Goal: Information Seeking & Learning: Find contact information

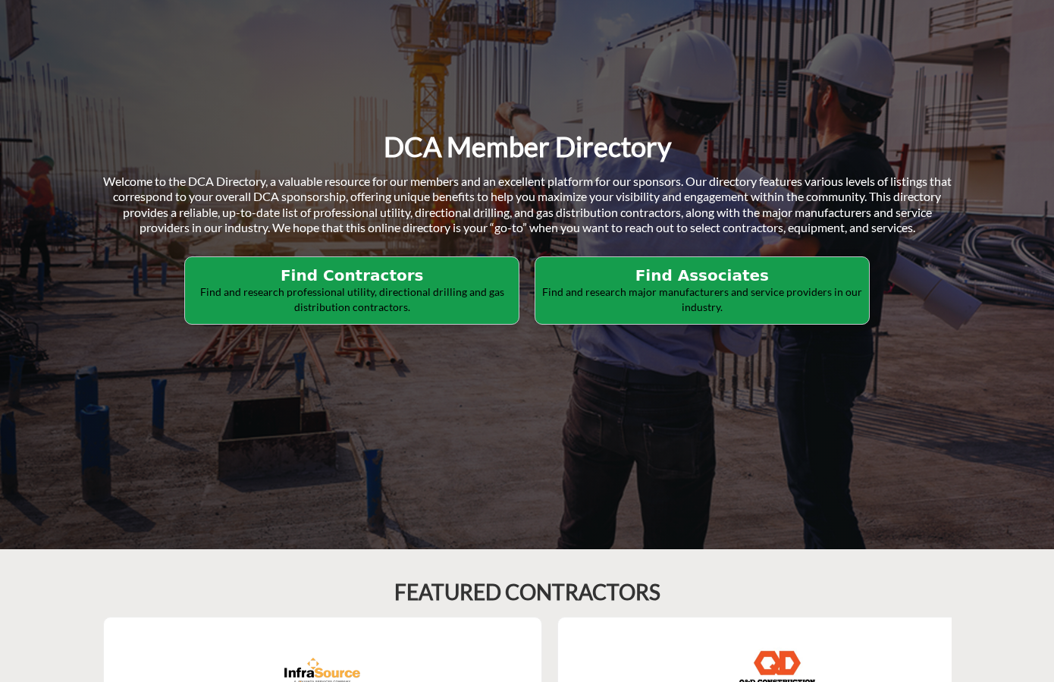
scroll to position [228, 0]
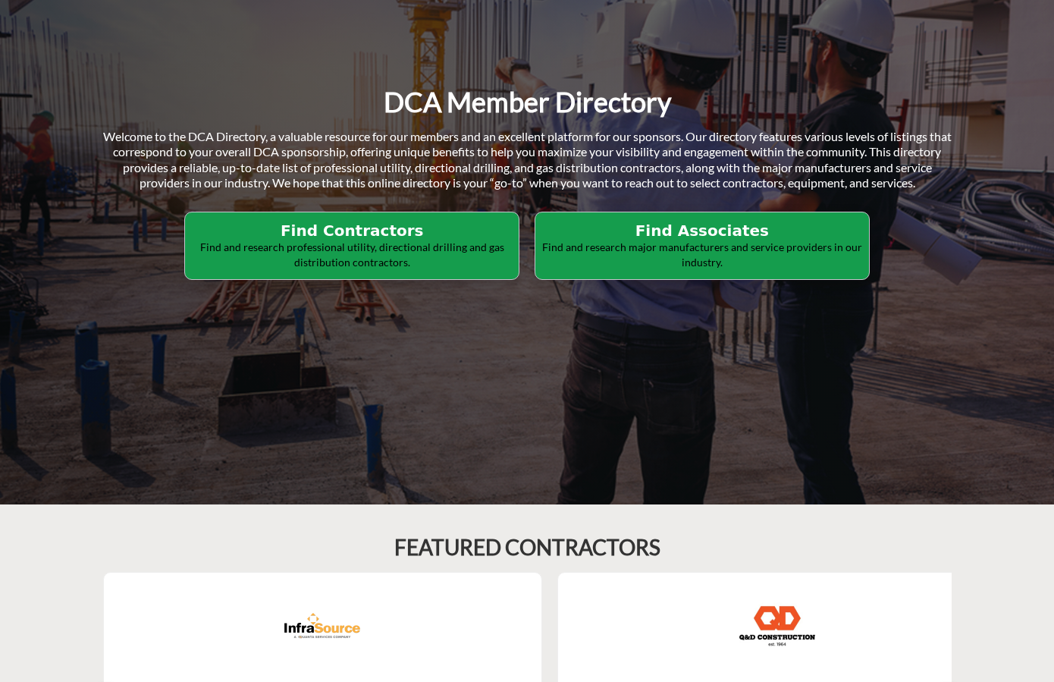
click at [341, 238] on h2 "Find Contractors" at bounding box center [352, 230] width 325 height 18
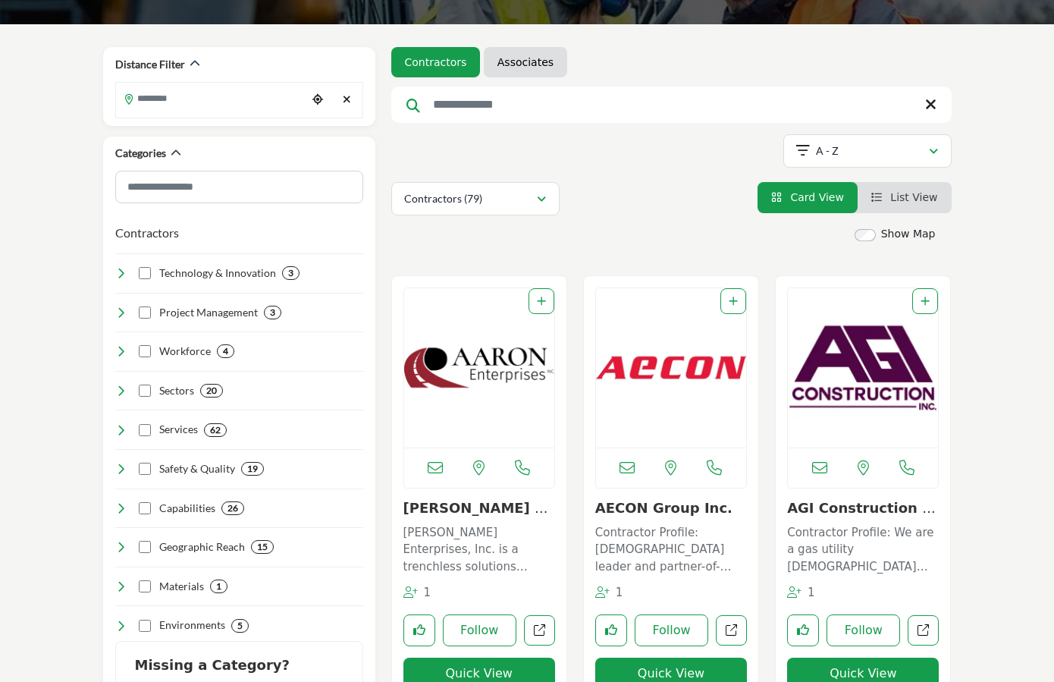
scroll to position [228, 0]
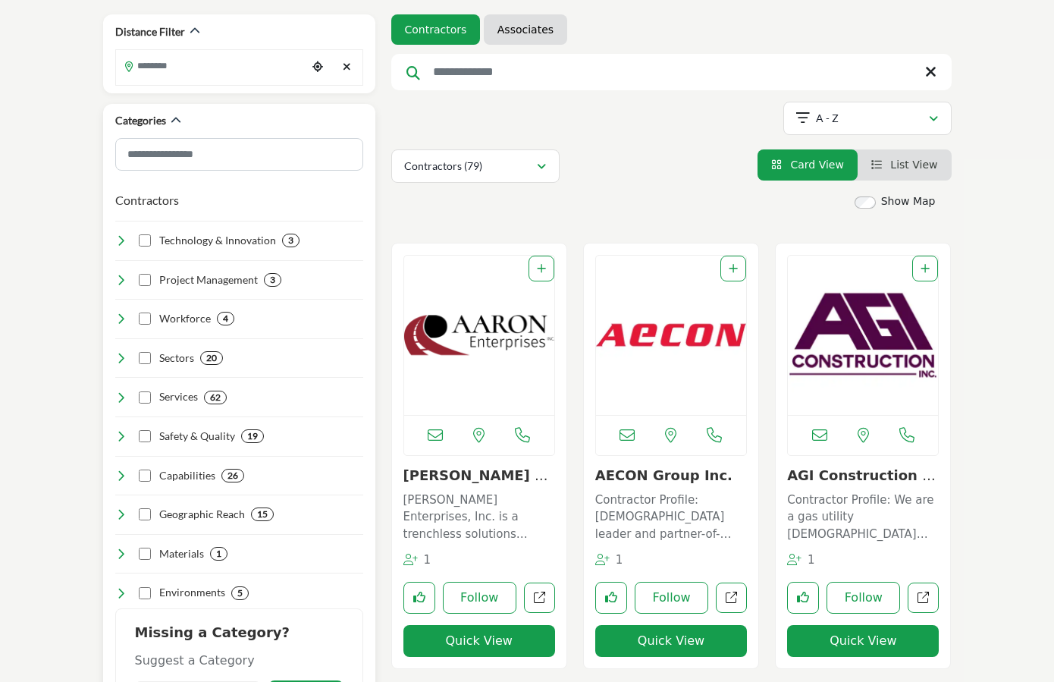
click at [115, 394] on icon at bounding box center [121, 397] width 12 height 12
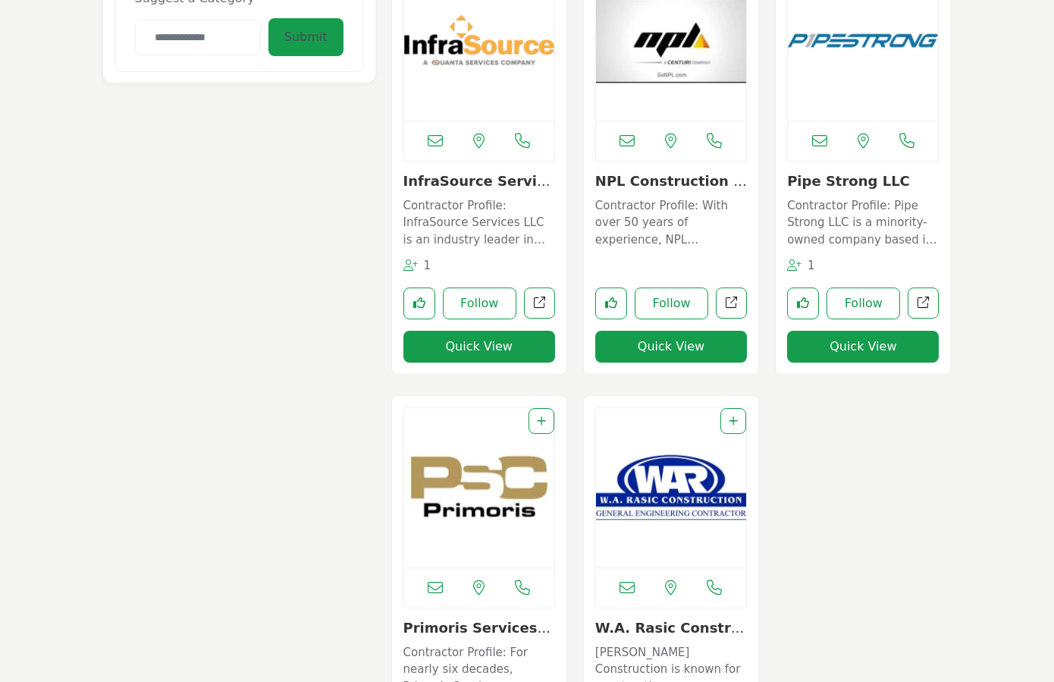
scroll to position [1062, 0]
